Goal: Task Accomplishment & Management: Use online tool/utility

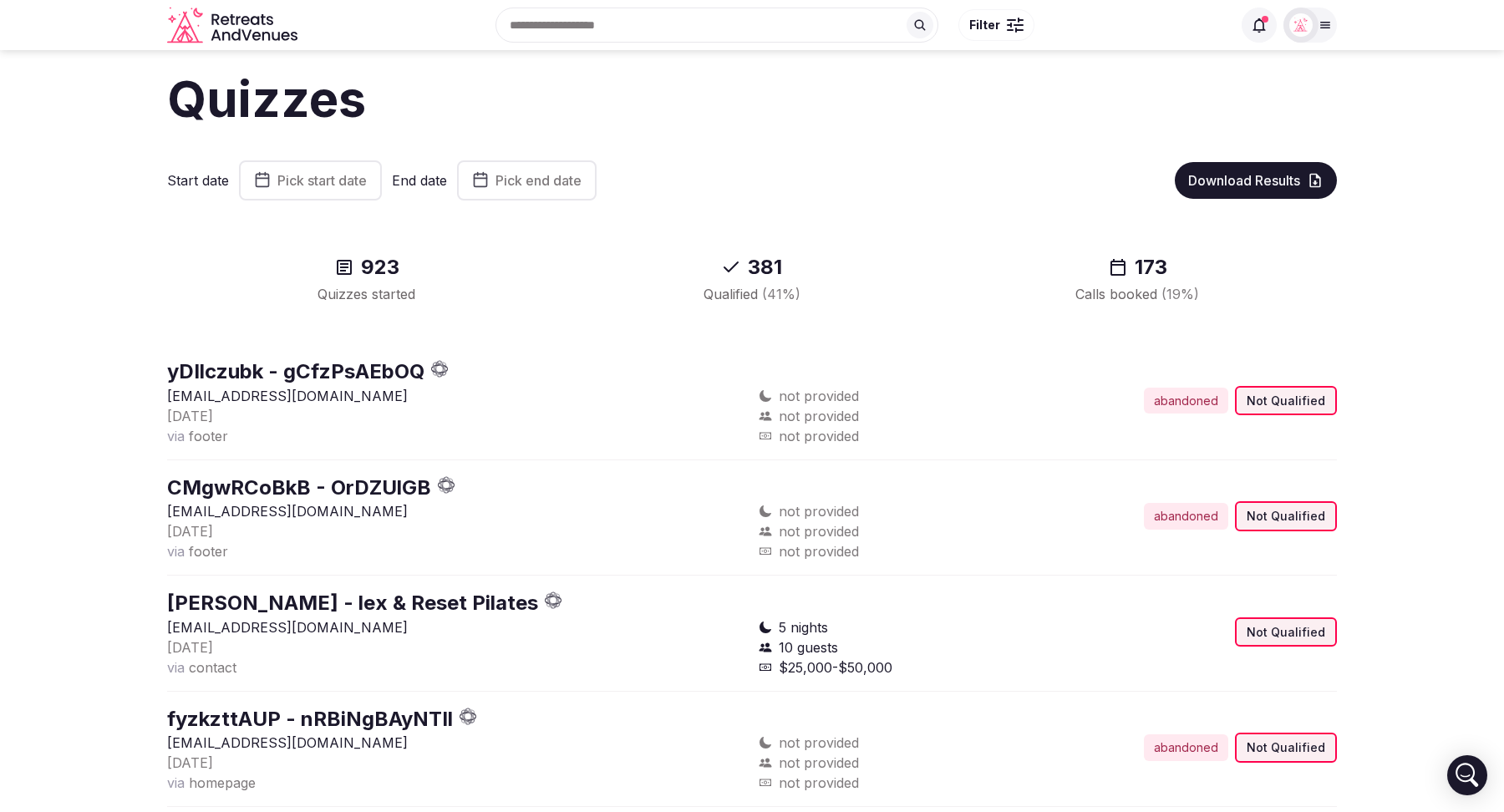
click at [340, 166] on button "Pick start date" at bounding box center [310, 180] width 143 height 40
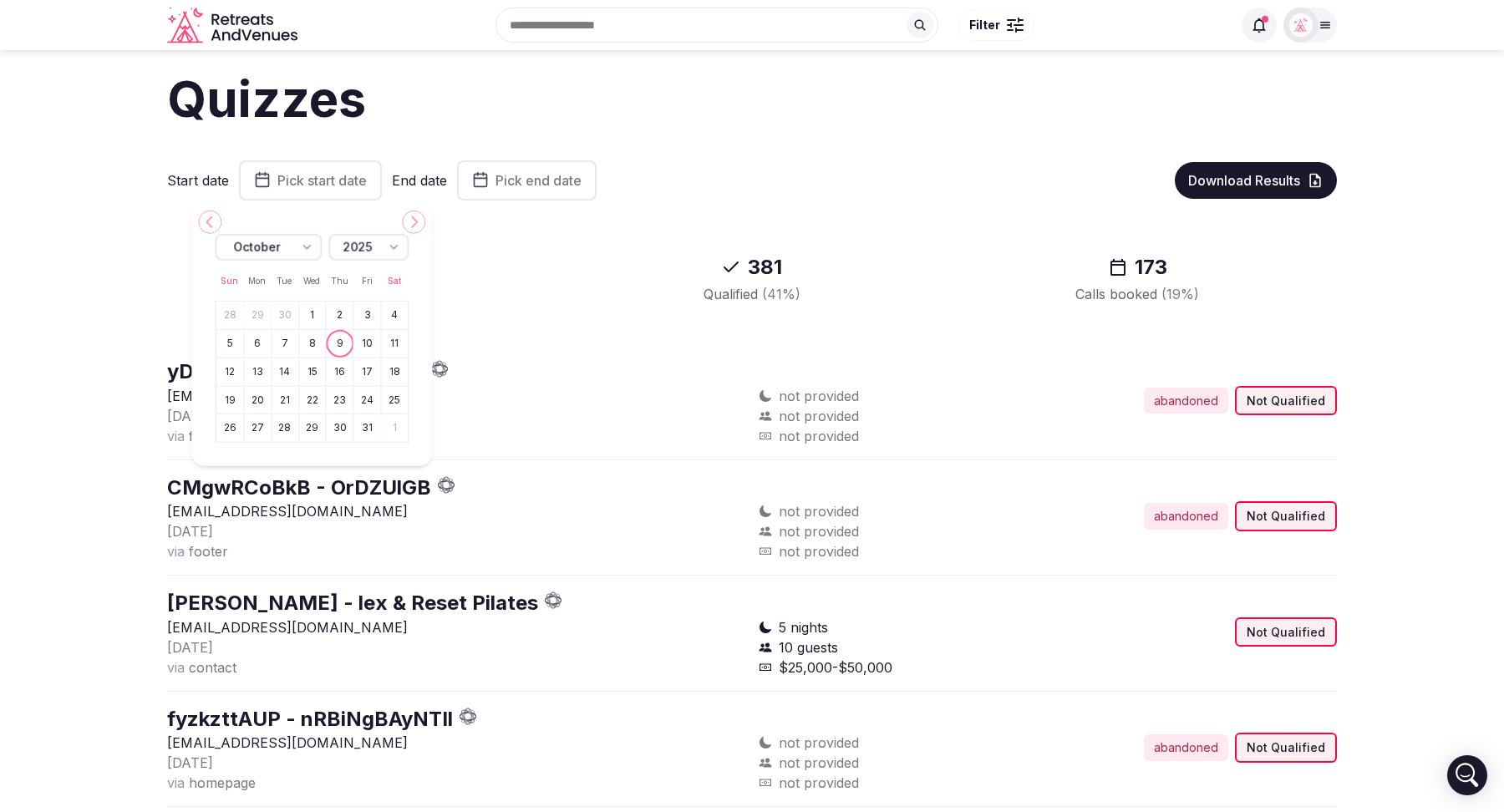
click at [212, 223] on icon at bounding box center [210, 223] width 14 height 14
click at [261, 427] on button "29" at bounding box center [257, 428] width 24 height 25
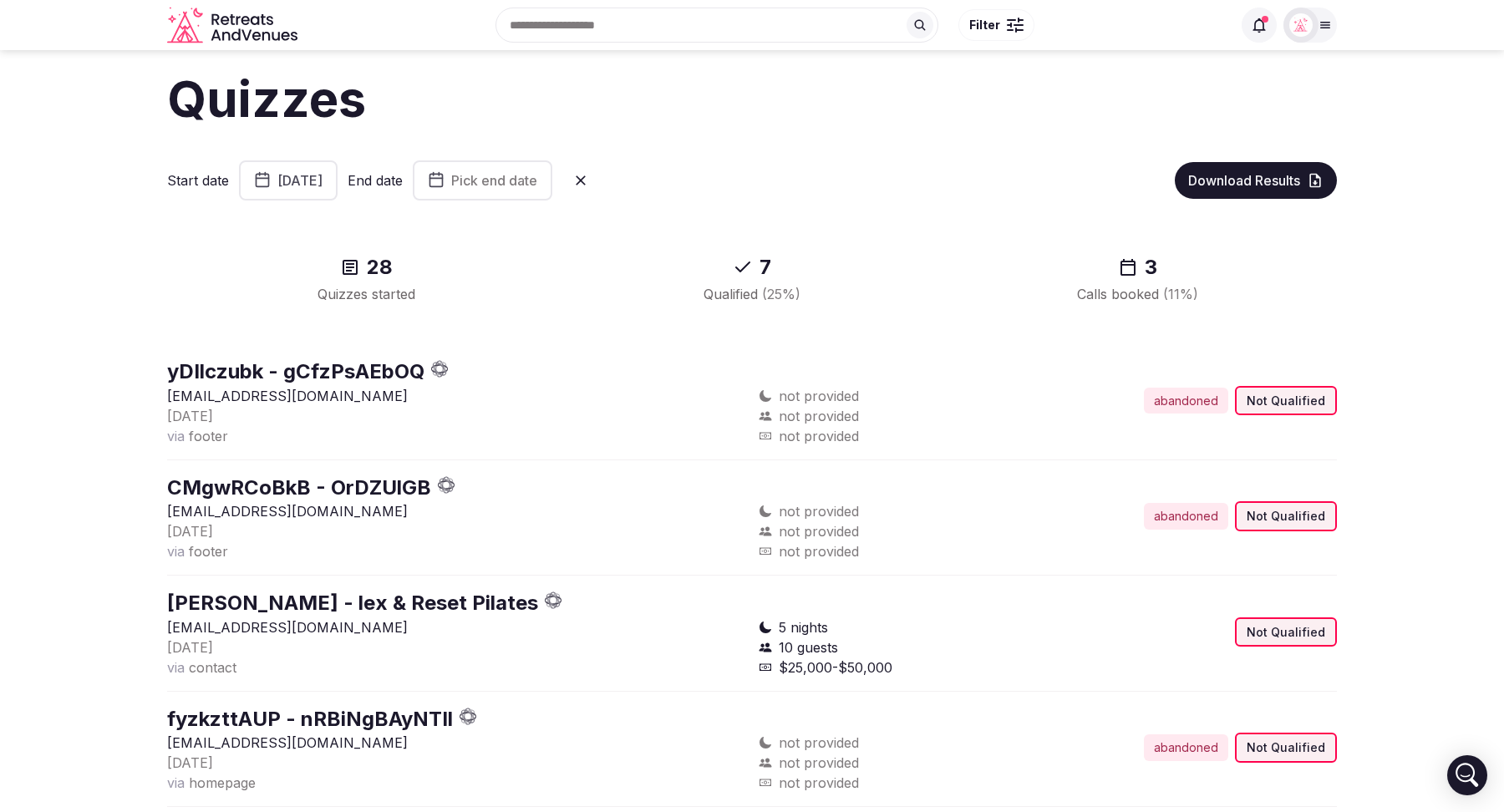
click at [537, 186] on span "Pick end date" at bounding box center [495, 180] width 86 height 17
click at [506, 341] on button "5" at bounding box center [500, 344] width 24 height 25
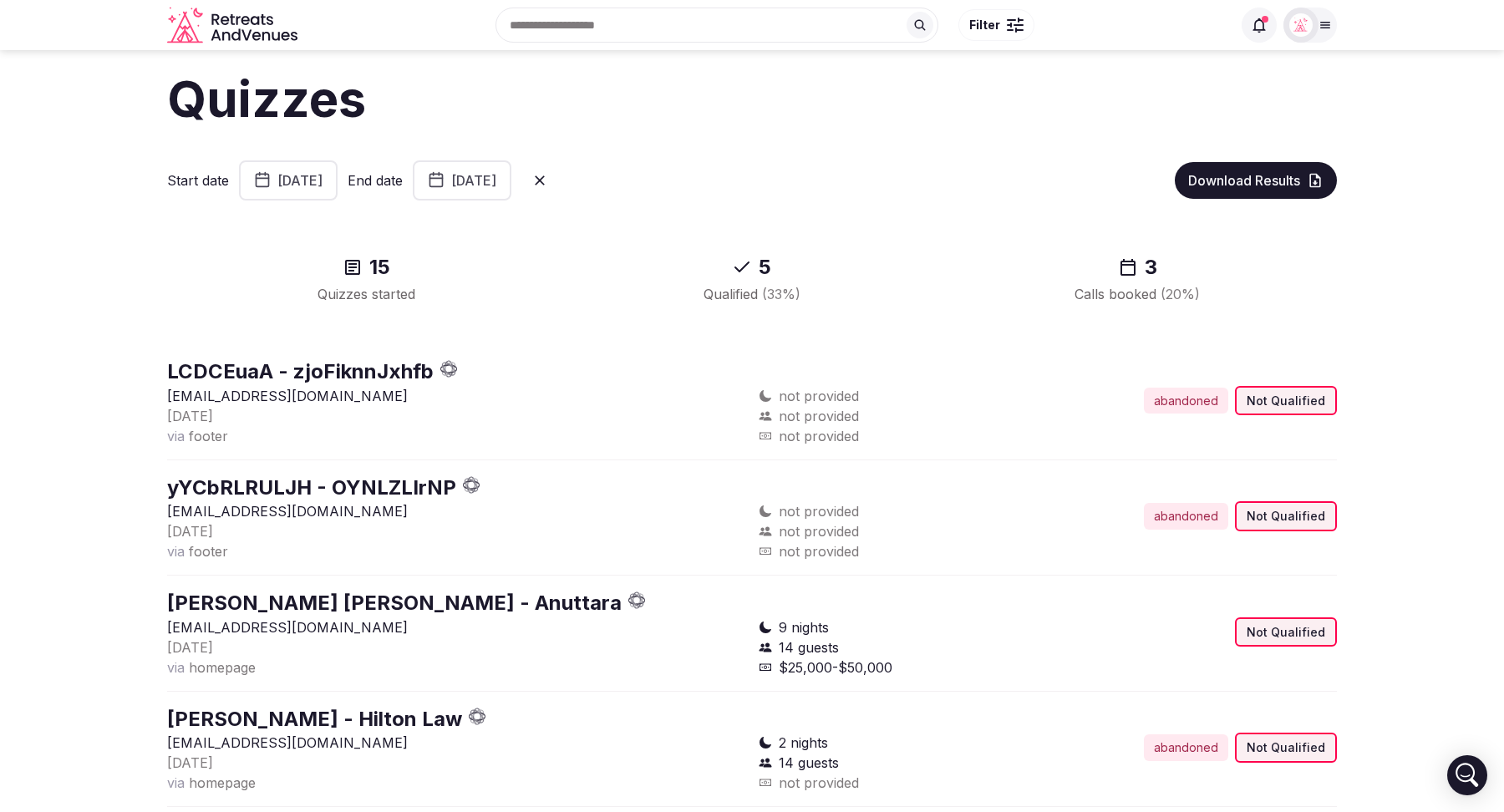
click at [338, 167] on button "September 29th, 2025" at bounding box center [288, 180] width 98 height 40
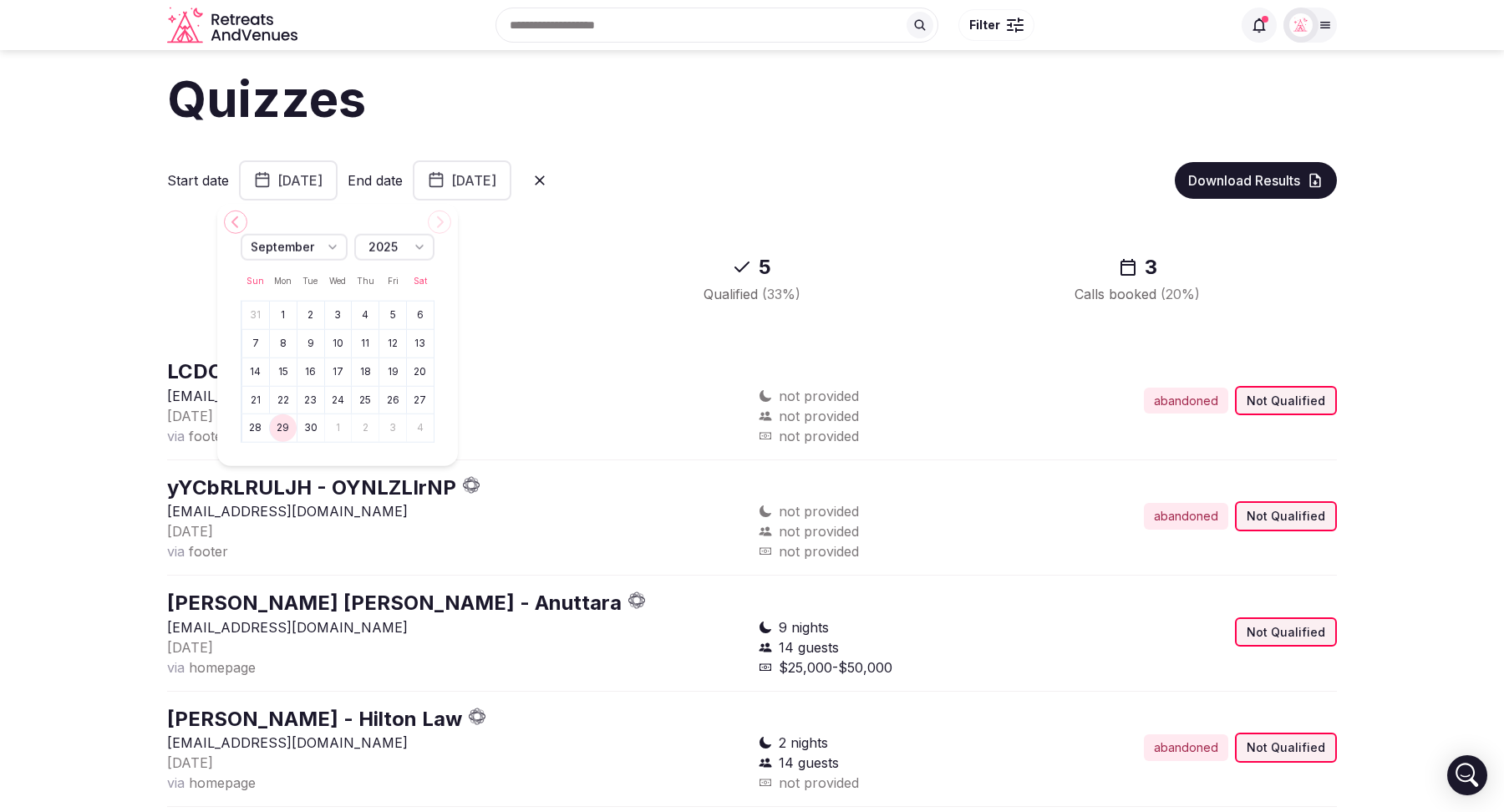
click at [440, 223] on div "September 2025 Sun Mon Tue Wed Thu Fri Sat 31 1 2 3 4 5 6 7 8 9 10 11 12 13 14 …" at bounding box center [338, 335] width 241 height 262
click at [314, 250] on div "September" at bounding box center [294, 247] width 107 height 27
click at [279, 318] on button "29" at bounding box center [284, 315] width 24 height 25
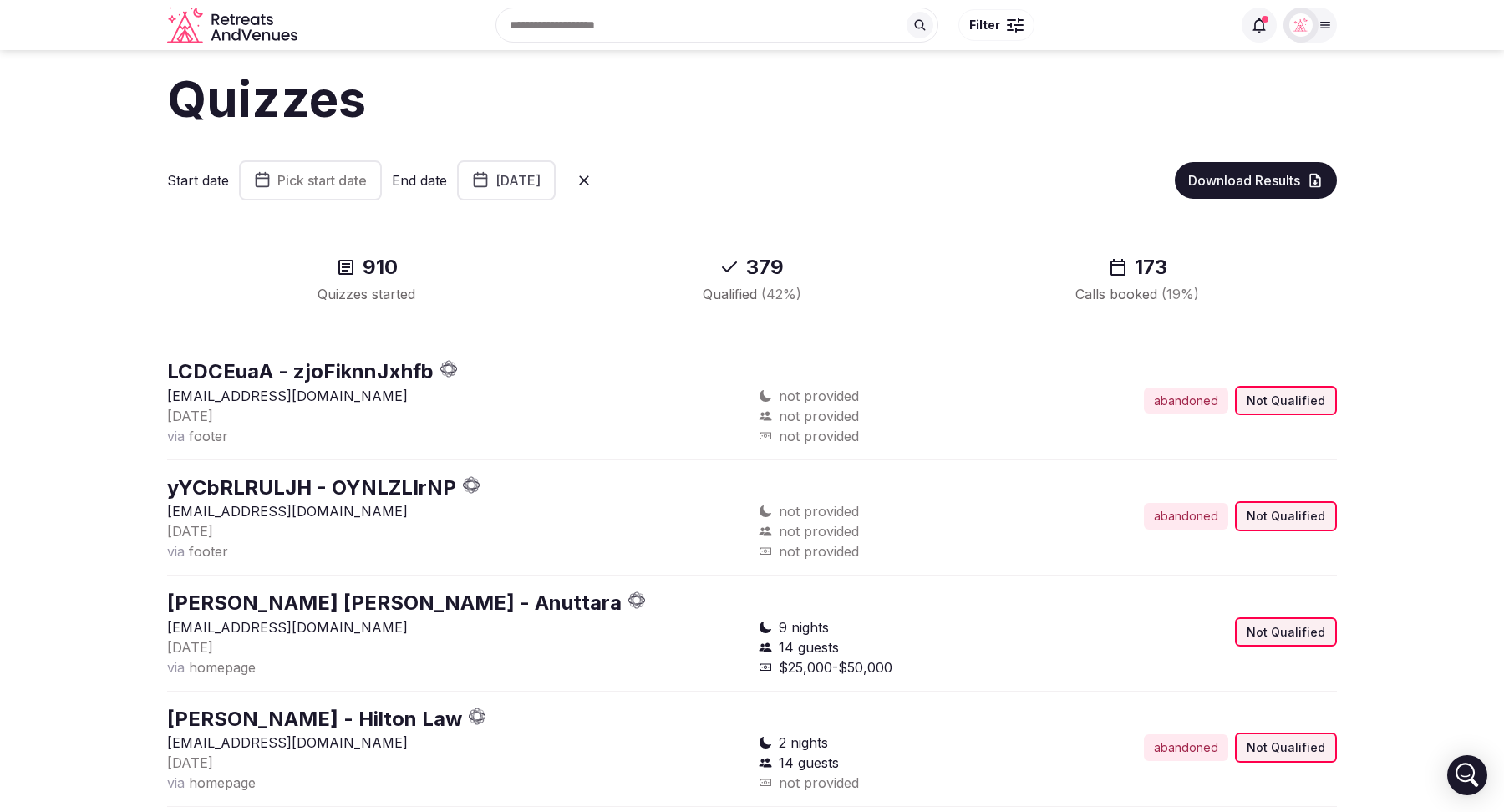
click at [312, 191] on button "Pick start date" at bounding box center [310, 180] width 143 height 40
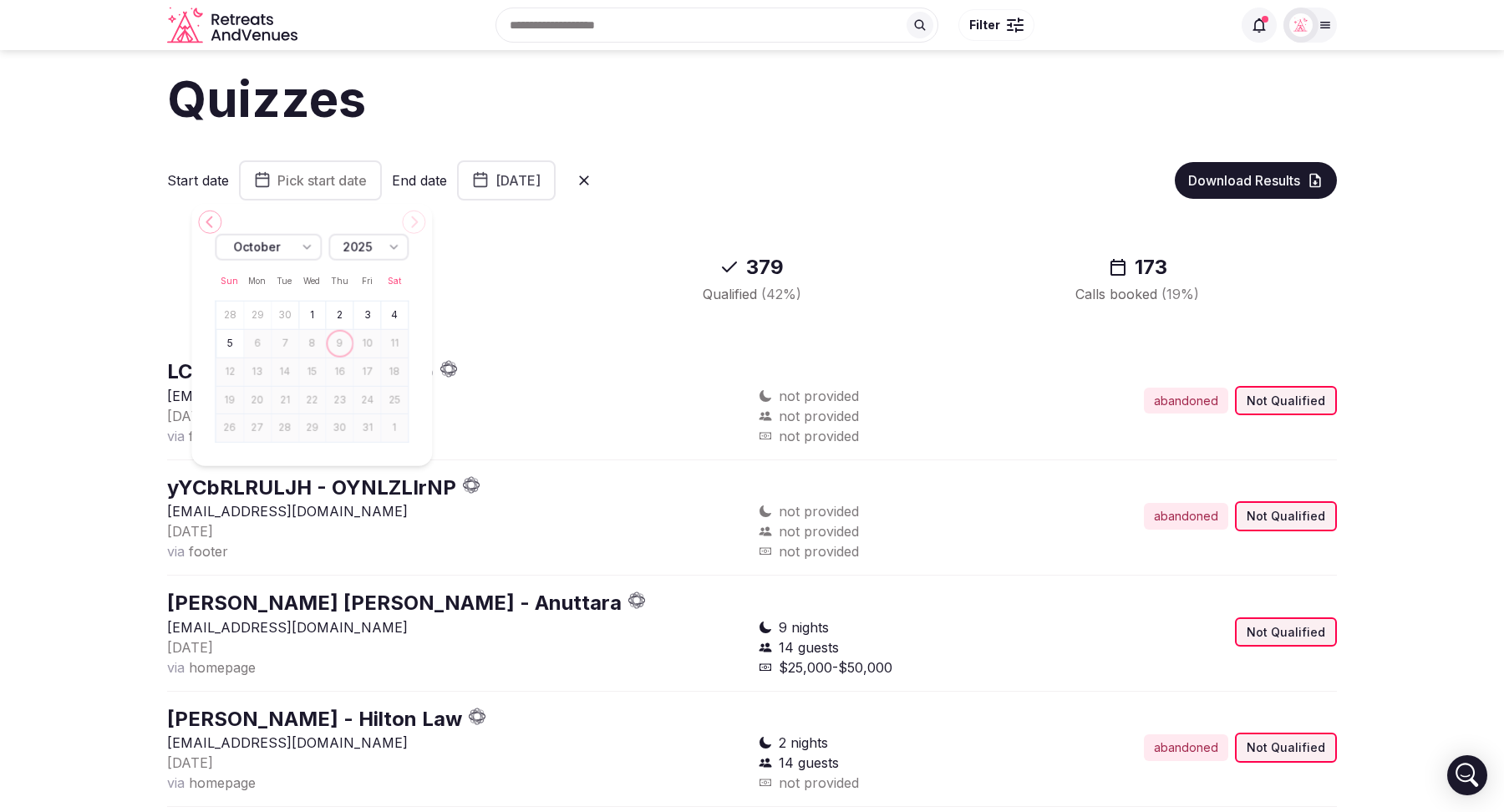
click at [260, 315] on button "29" at bounding box center [257, 315] width 24 height 25
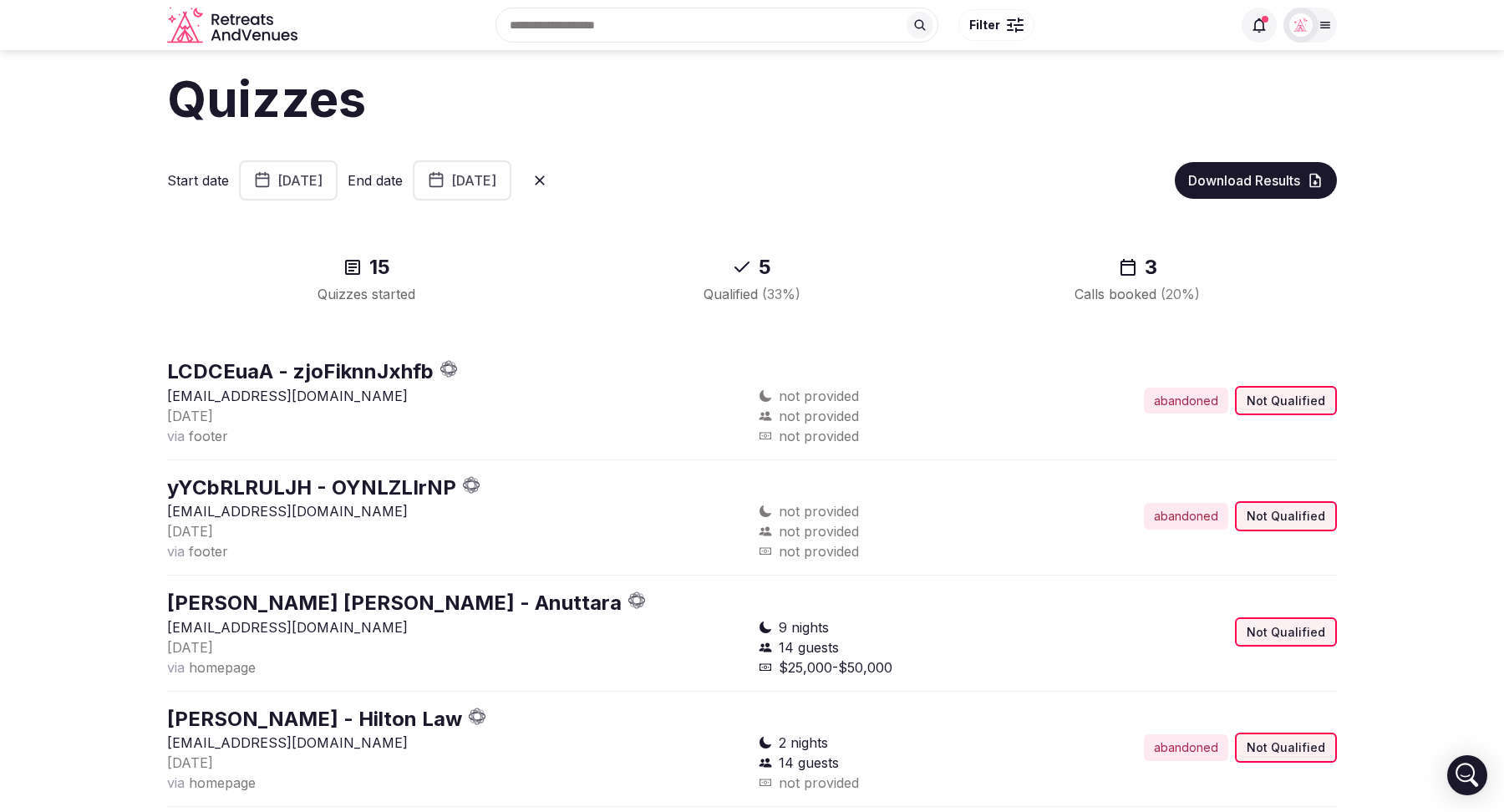
click at [338, 180] on button "September 29th, 2025" at bounding box center [288, 180] width 98 height 40
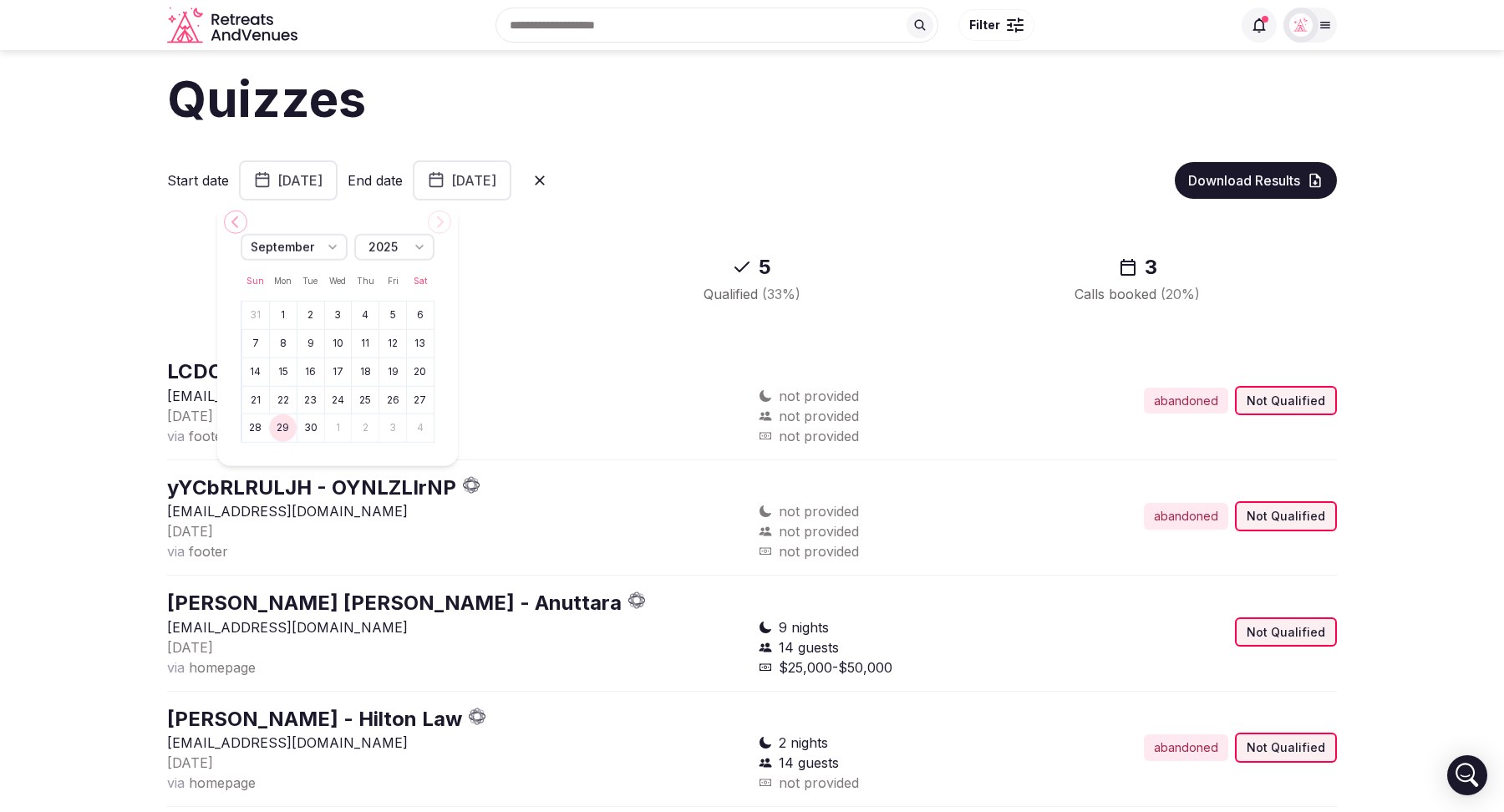
click at [338, 166] on button "September 29th, 2025" at bounding box center [288, 180] width 98 height 40
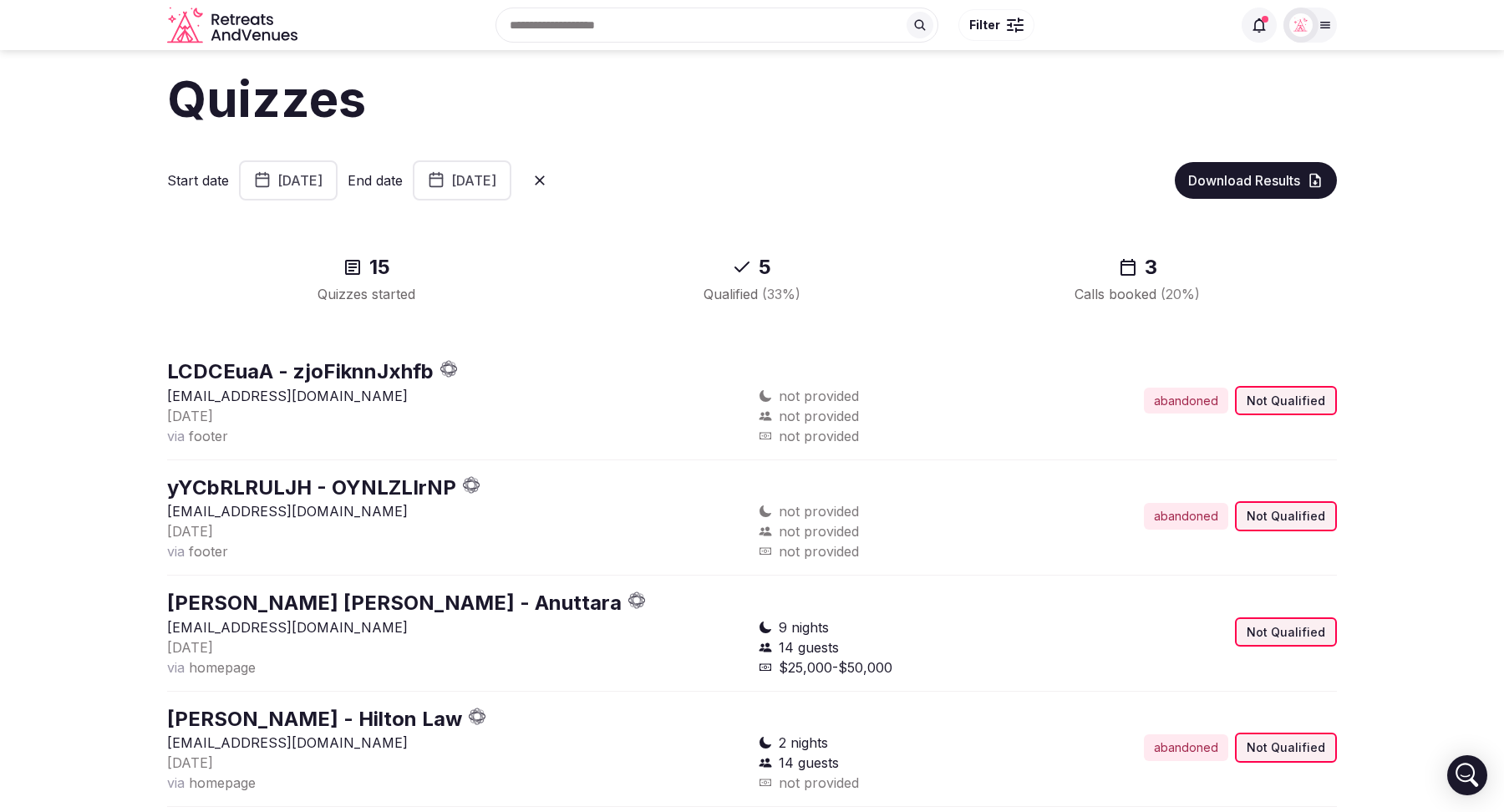
click at [338, 188] on button "September 29th, 2025" at bounding box center [288, 180] width 98 height 40
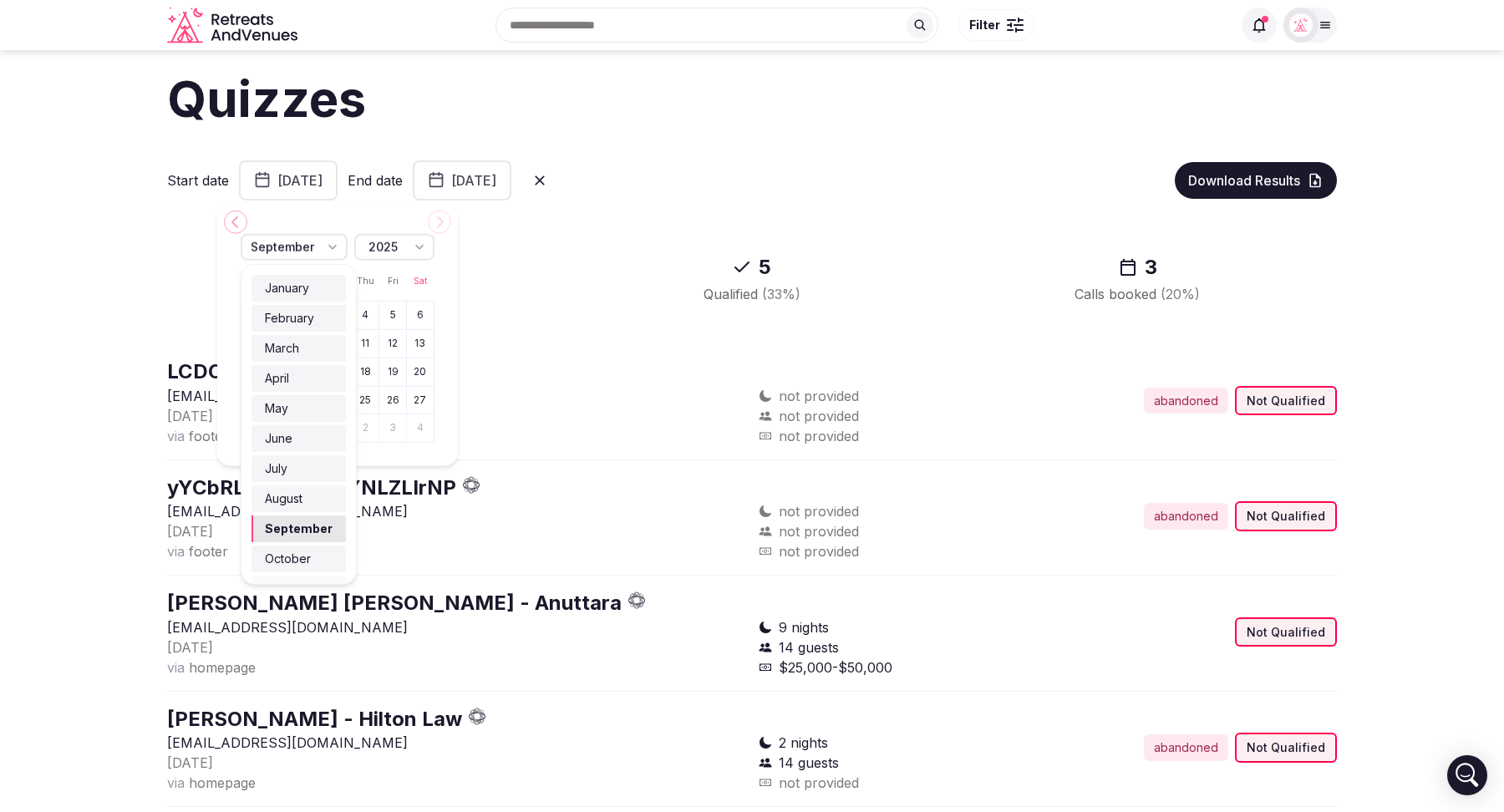
click at [312, 248] on div "September" at bounding box center [282, 247] width 64 height 17
click at [511, 181] on button "October 5th, 2025" at bounding box center [462, 180] width 98 height 40
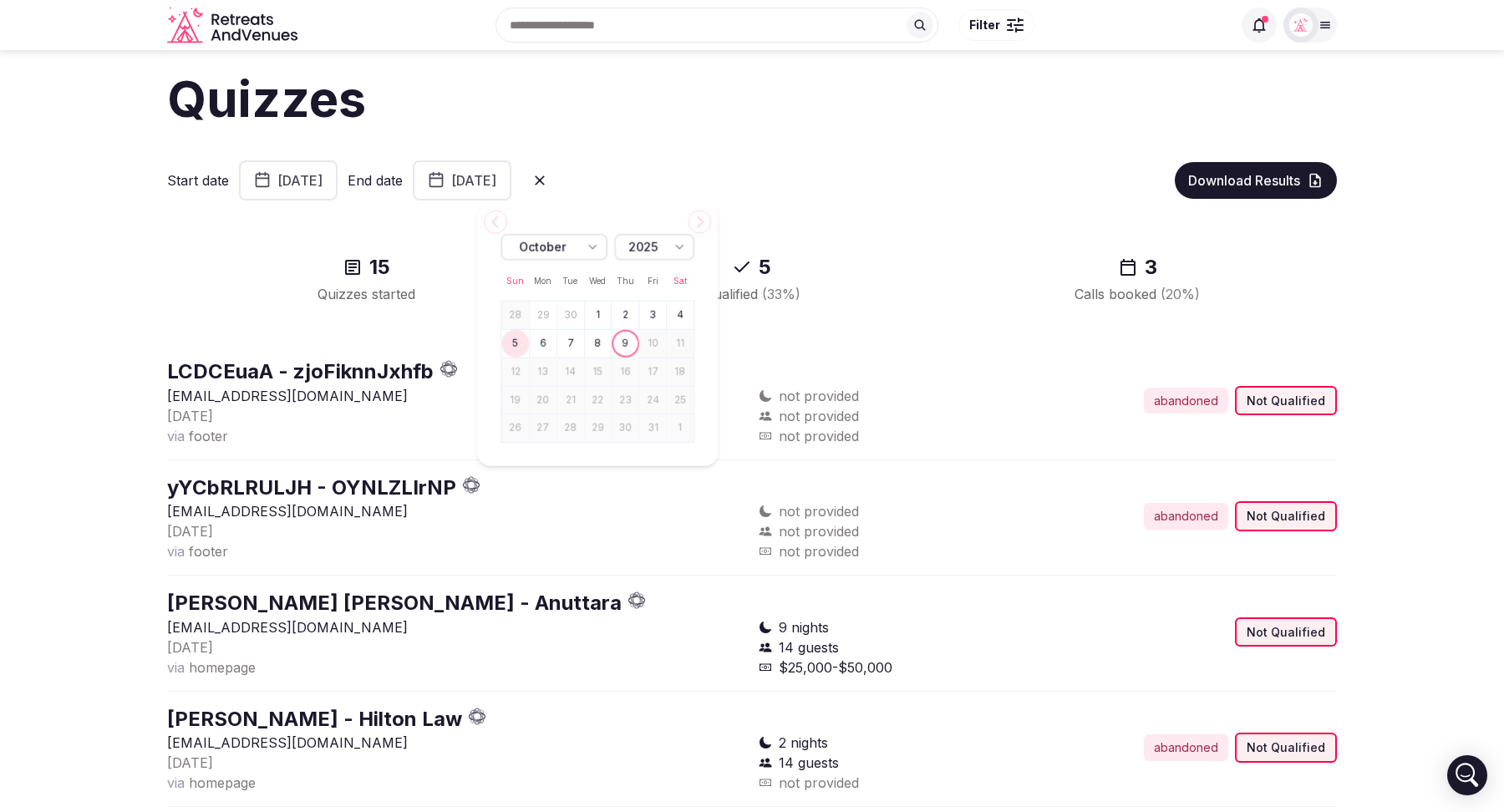
click at [548, 177] on icon at bounding box center [539, 180] width 17 height 17
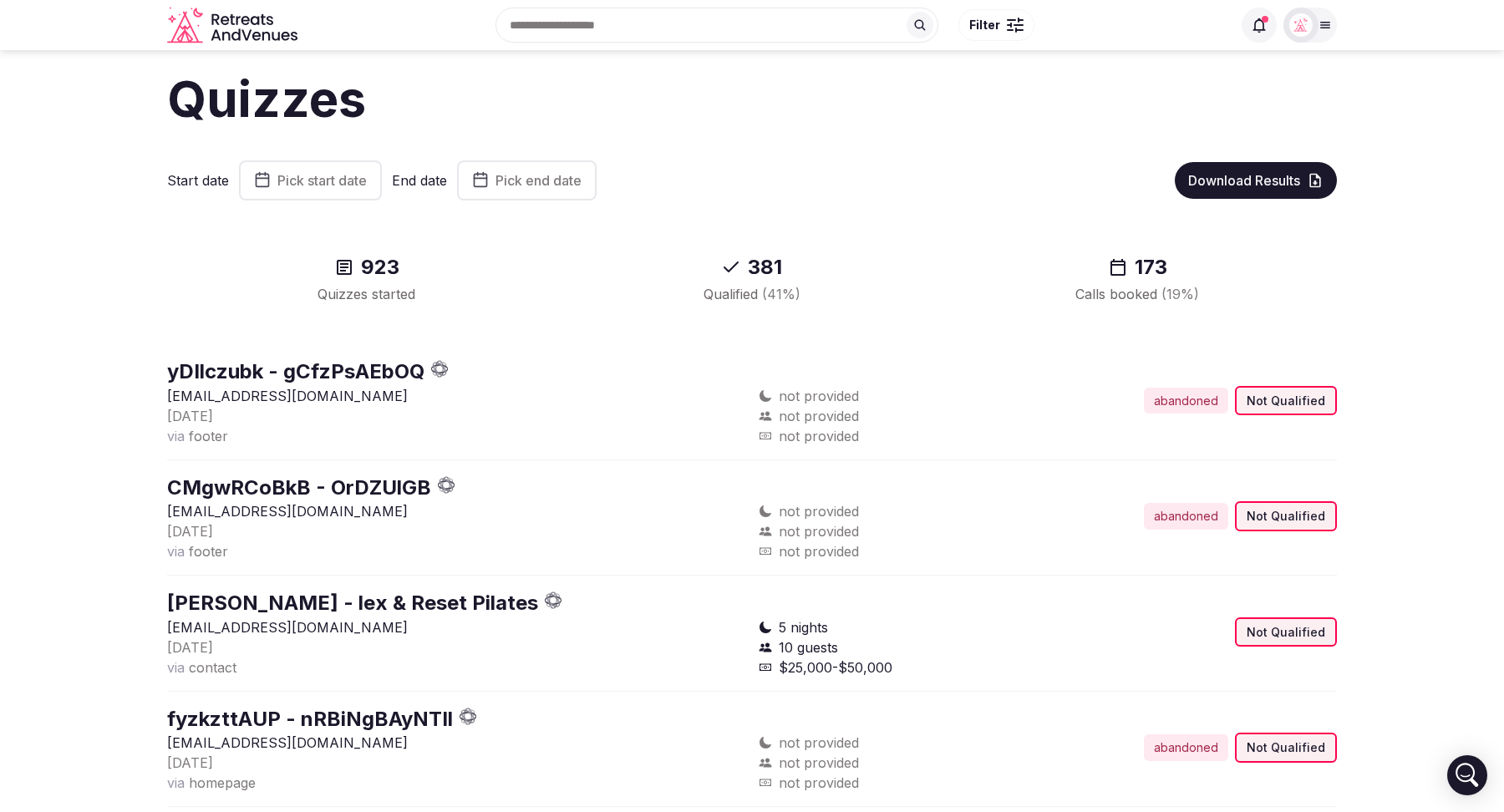
click at [336, 175] on span "Pick start date" at bounding box center [323, 180] width 90 height 17
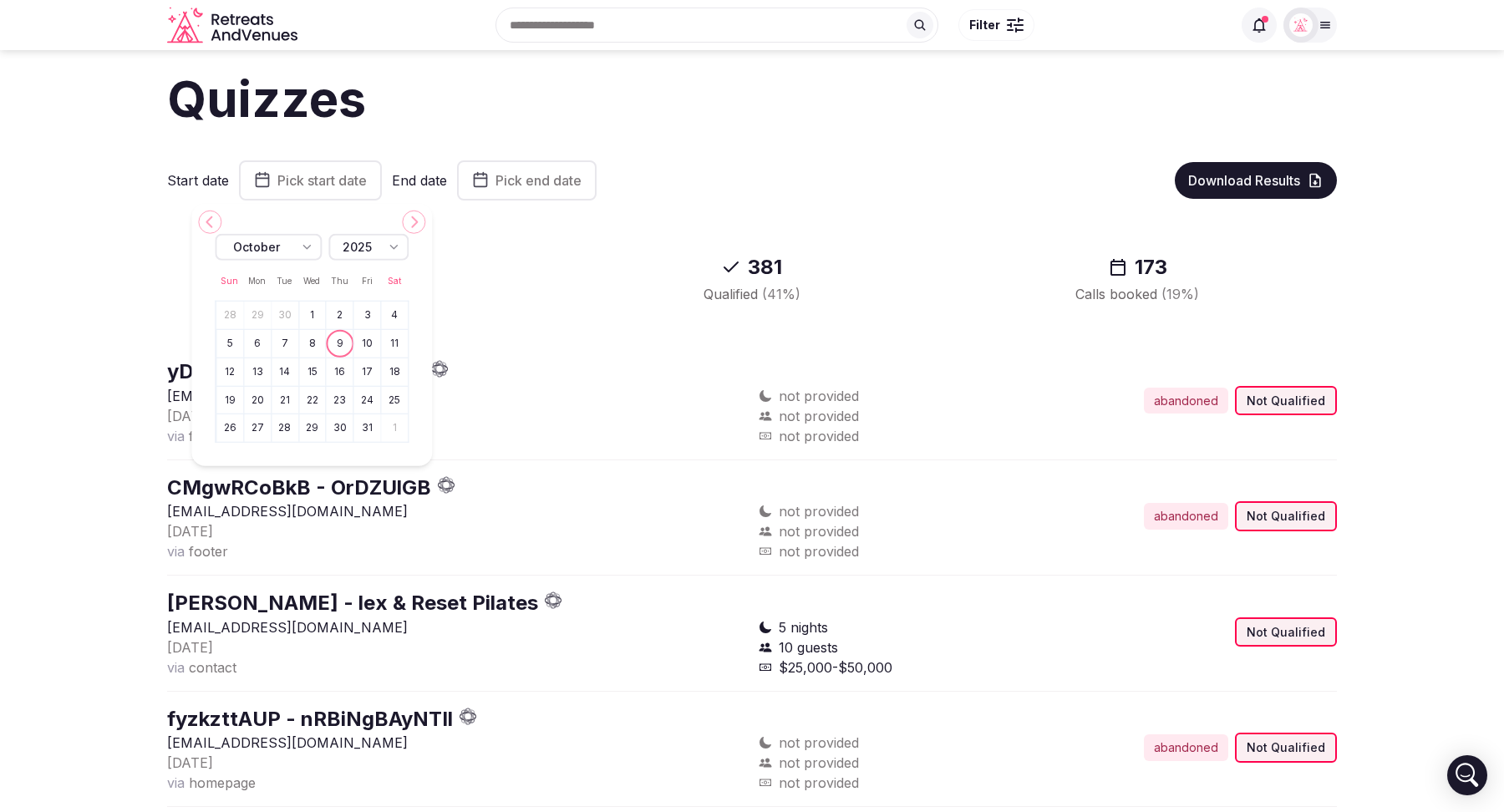
click at [255, 342] on button "6" at bounding box center [257, 344] width 24 height 25
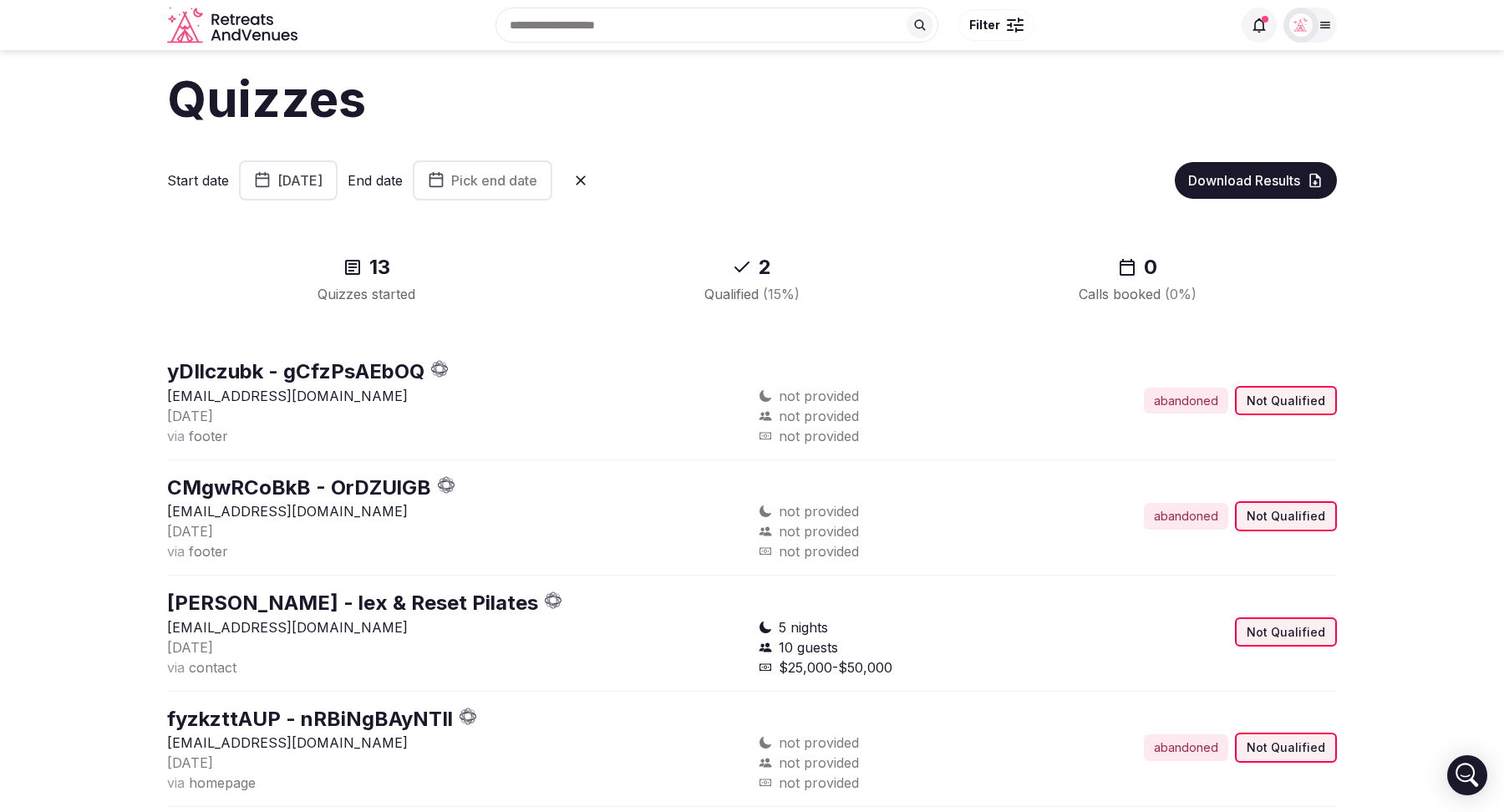
click at [537, 186] on span "Pick end date" at bounding box center [495, 180] width 86 height 17
click at [589, 337] on button "9" at bounding box center [584, 344] width 24 height 25
click at [890, 124] on h1 "Quizzes" at bounding box center [751, 98] width 1169 height 70
